Goal: Navigation & Orientation: Find specific page/section

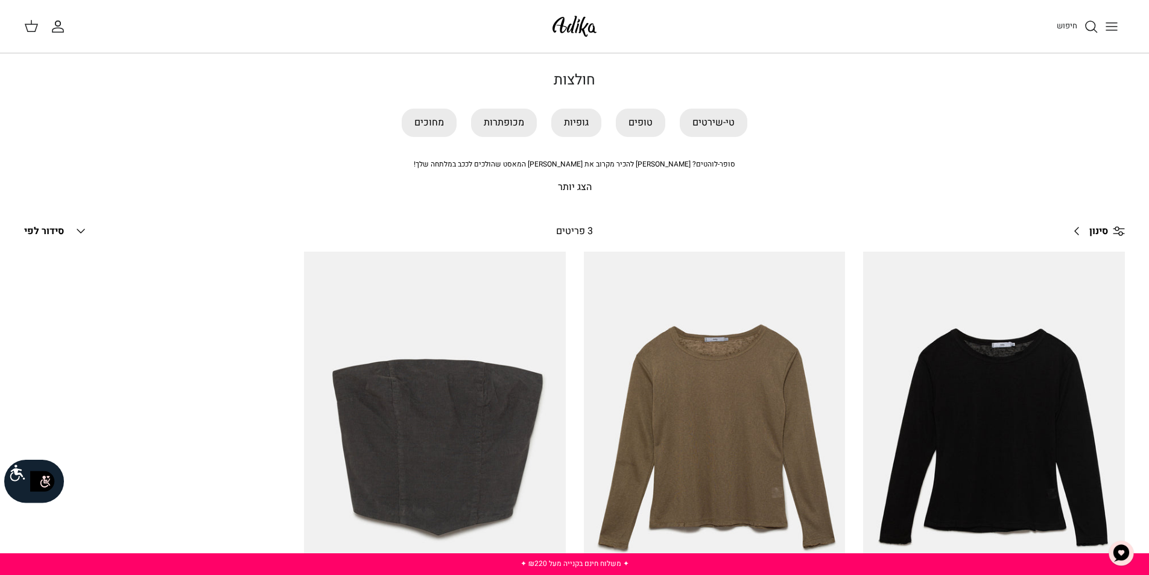
click at [575, 185] on p "הצג יותר" at bounding box center [575, 188] width 844 height 16
click at [641, 120] on link "טופים" at bounding box center [640, 123] width 49 height 28
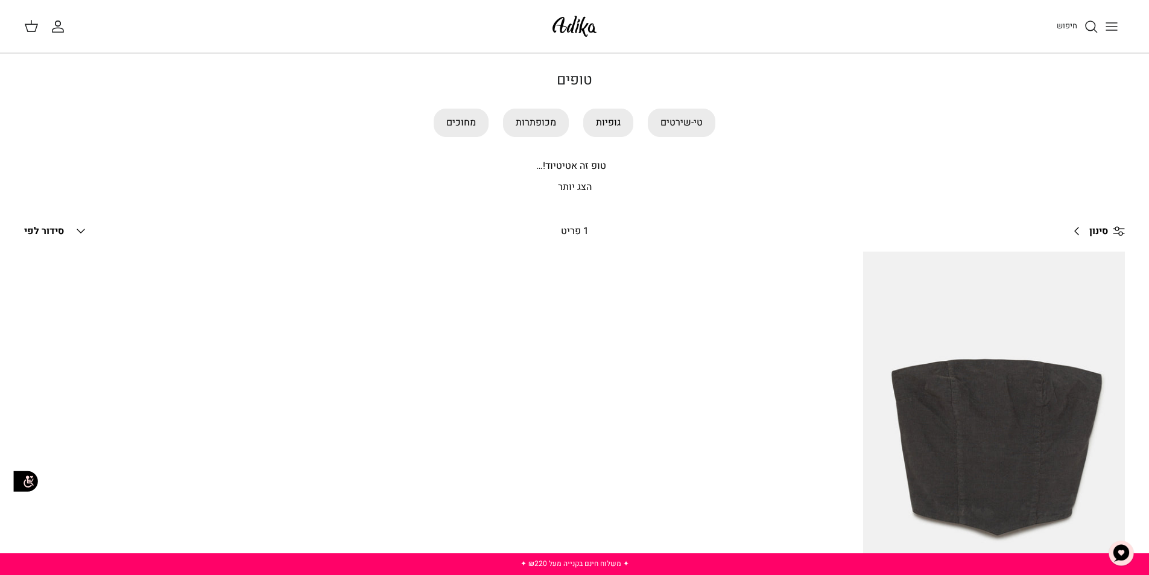
click at [569, 187] on p "הצג יותר" at bounding box center [575, 188] width 844 height 16
